Goal: Contribute content: Add original content to the website for others to see

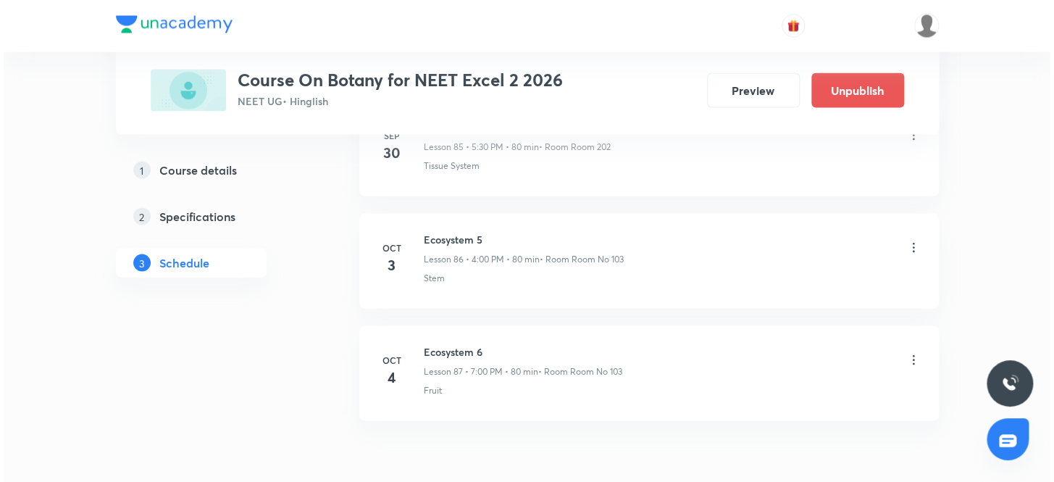
scroll to position [10430, 0]
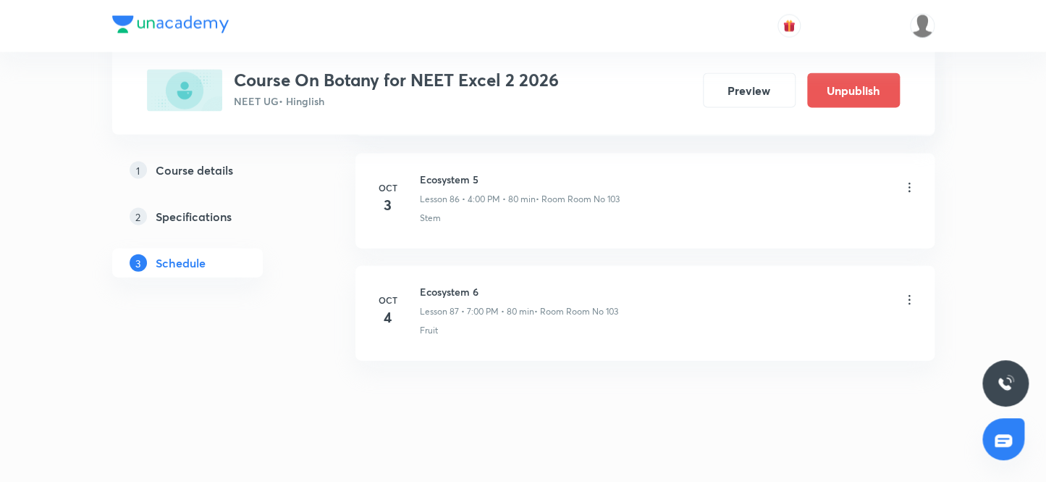
click at [909, 293] on icon at bounding box center [909, 300] width 14 height 14
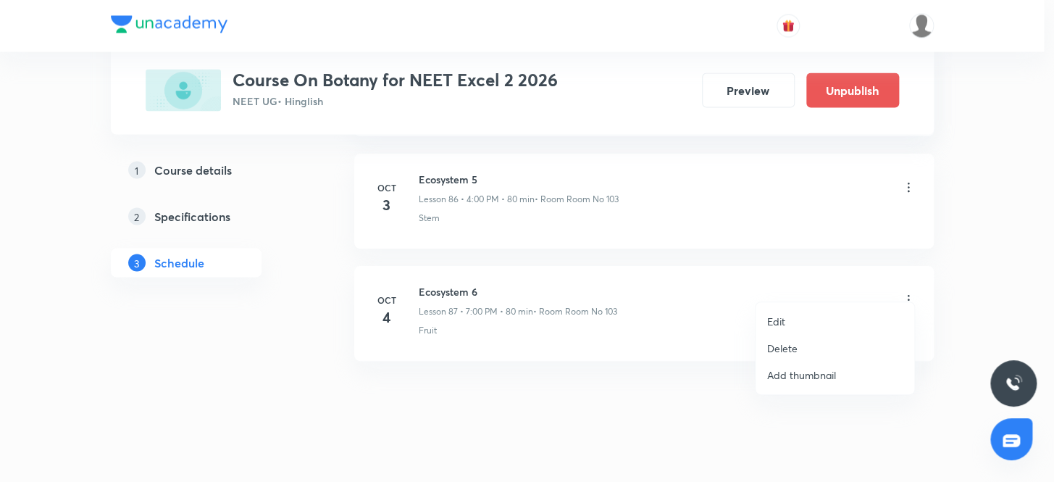
click at [776, 319] on p "Edit" at bounding box center [776, 321] width 18 height 15
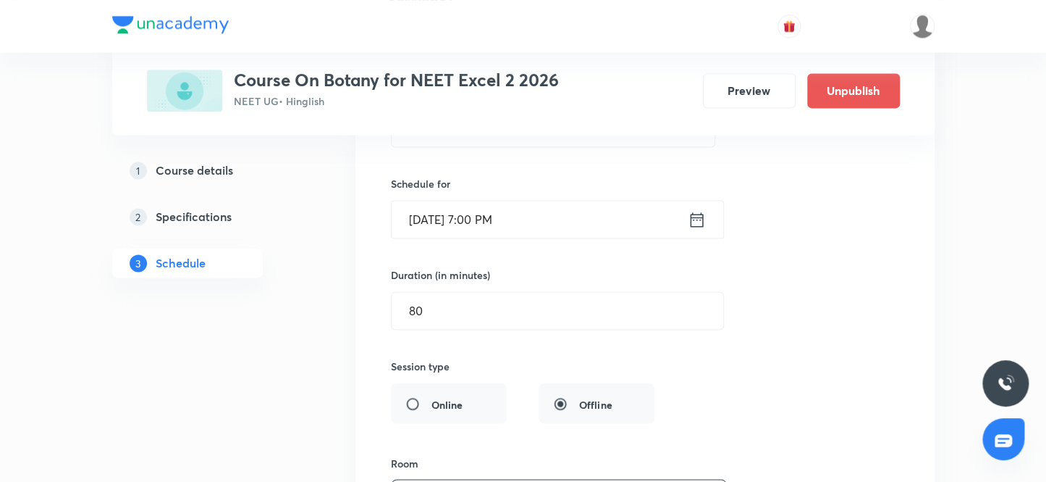
scroll to position [9861, 0]
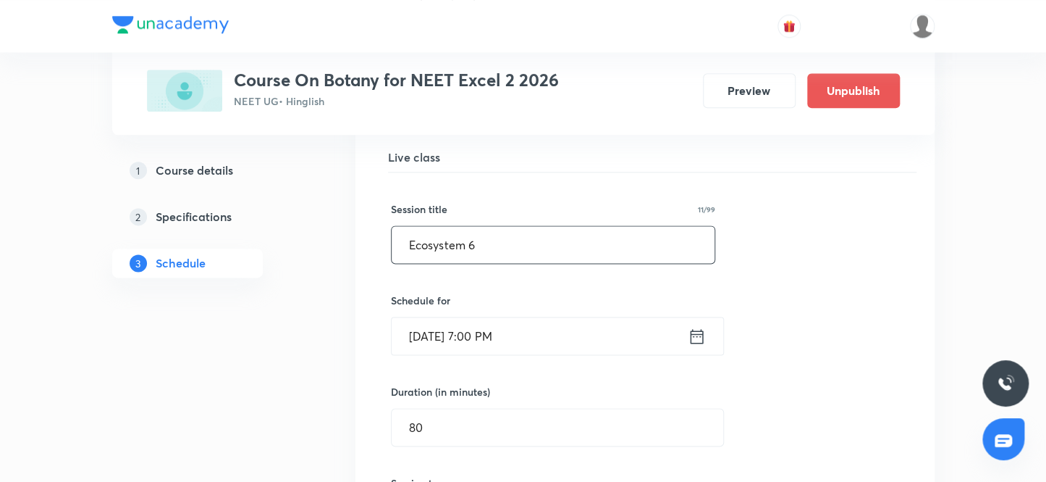
click at [516, 239] on input "Ecosystem 6" at bounding box center [554, 244] width 324 height 37
type input "E"
type input "b"
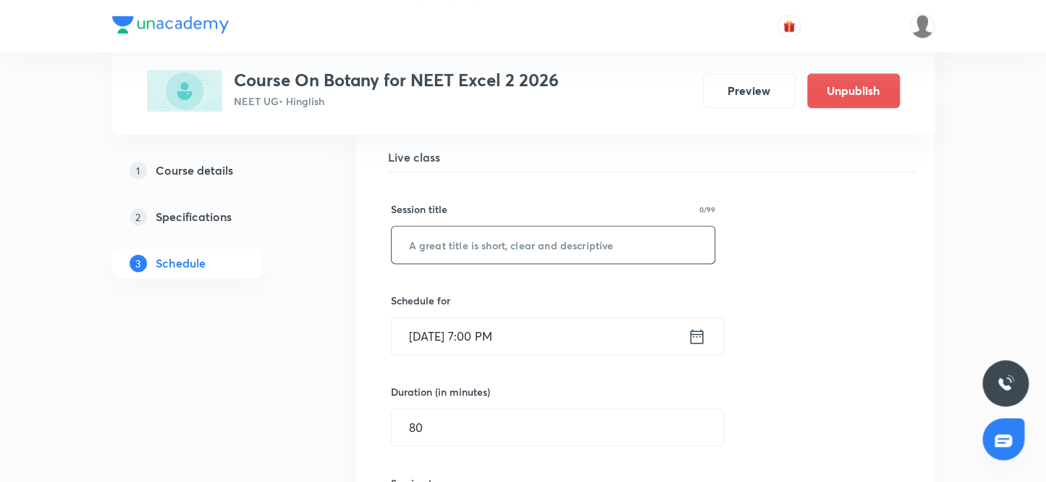
type input "b"
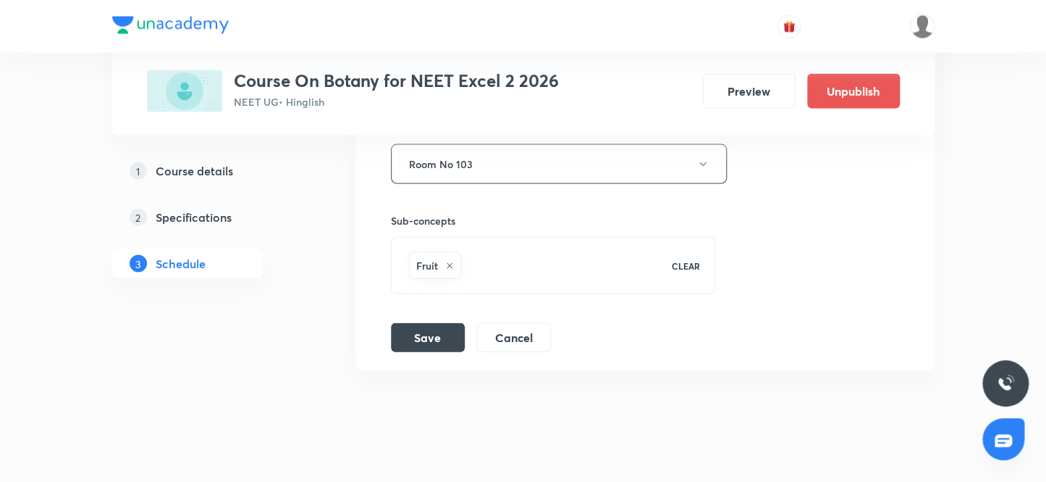
scroll to position [10321, 0]
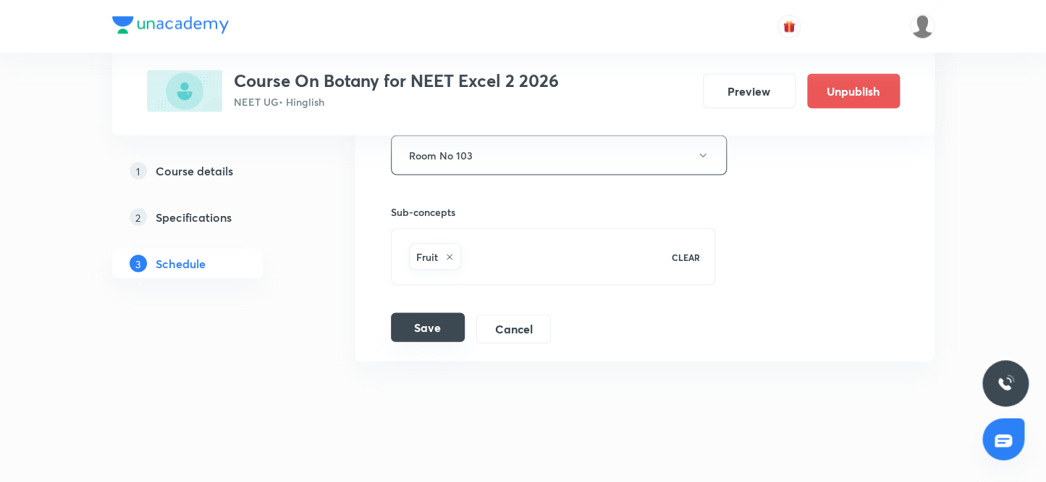
type input "Biodiversity and conservation 1"
click at [417, 314] on button "Save" at bounding box center [428, 326] width 74 height 29
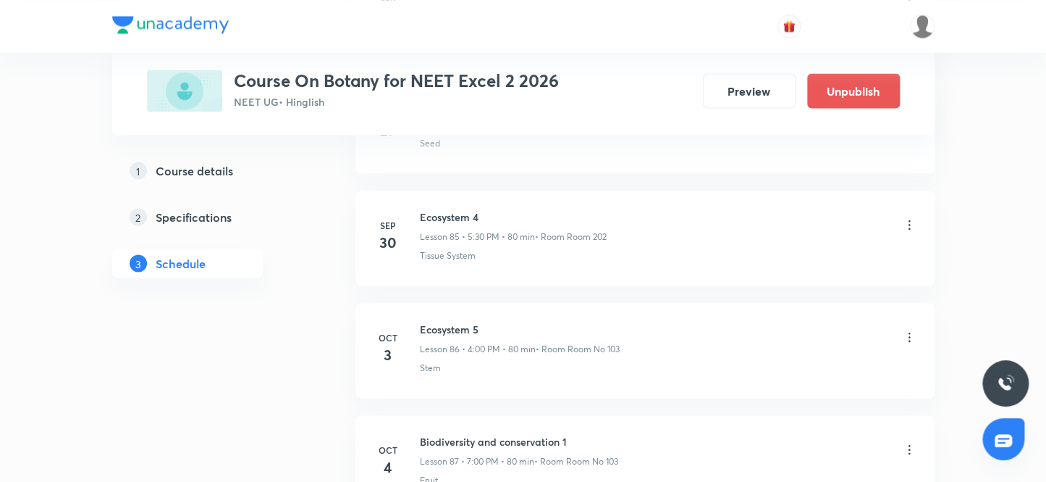
scroll to position [10430, 0]
